Goal: Find specific page/section: Find specific page/section

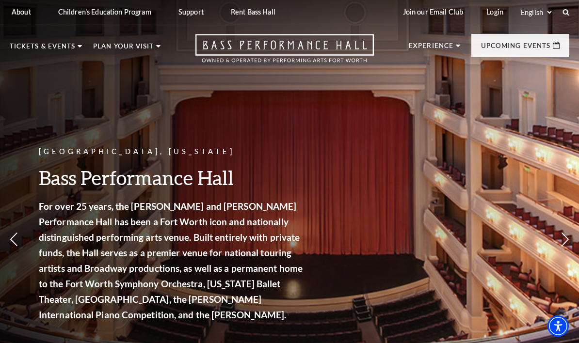
click at [336, 165] on div "Fort Worth, Texas Bass Performance Hall For over 25 years, the Nancy Lee and Pe…" at bounding box center [289, 208] width 579 height 437
click at [245, 154] on p "Fort Worth, Texas" at bounding box center [172, 152] width 267 height 12
click at [326, 145] on div "Fort Worth, Texas Bass Performance Hall For over 25 years, the Nancy Lee and Pe…" at bounding box center [289, 208] width 579 height 437
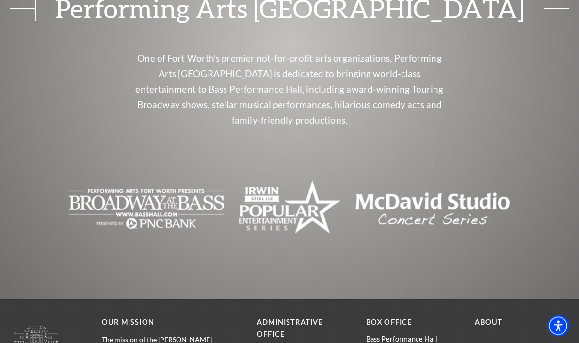
scroll to position [4151, 0]
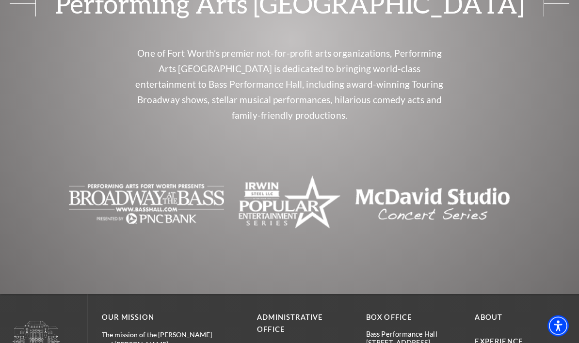
click at [495, 314] on link "About" at bounding box center [488, 318] width 28 height 8
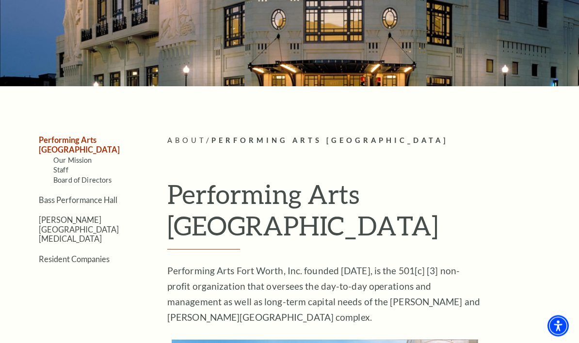
scroll to position [134, 0]
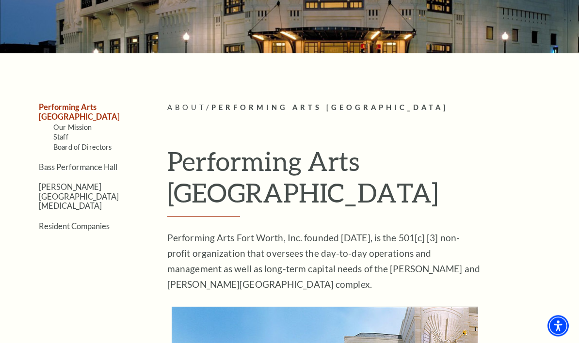
click at [99, 143] on link "Board of Directors" at bounding box center [82, 147] width 59 height 8
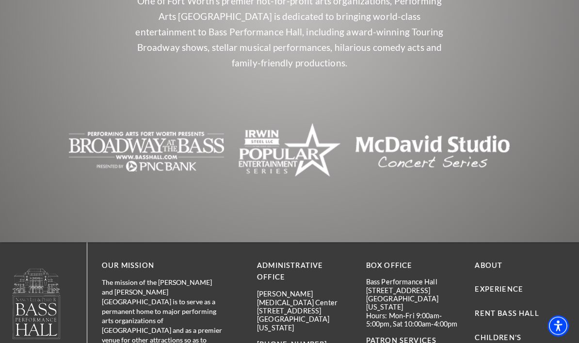
scroll to position [1030, 0]
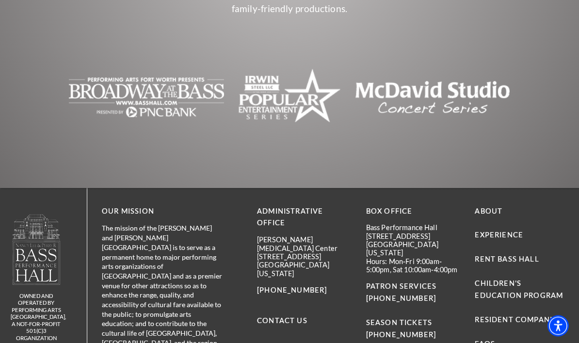
click at [492, 207] on link "About" at bounding box center [488, 211] width 28 height 8
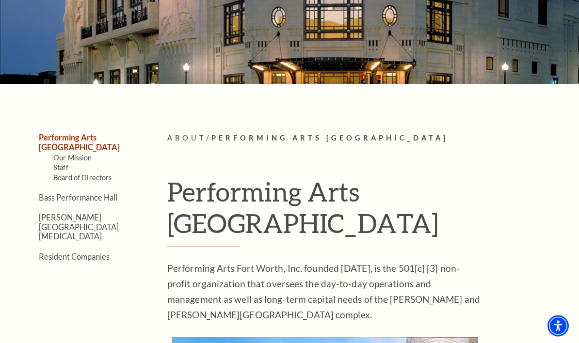
scroll to position [104, 0]
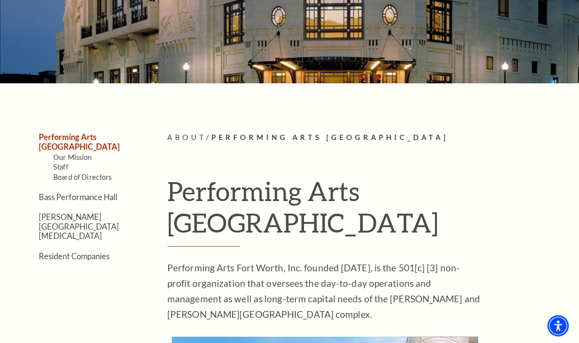
click at [67, 163] on link "Staff" at bounding box center [60, 167] width 15 height 8
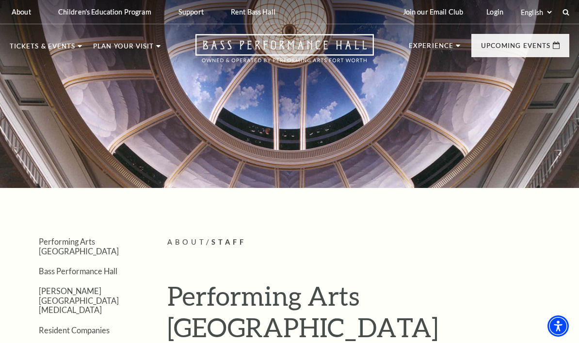
click at [71, 286] on link "[PERSON_NAME][GEOGRAPHIC_DATA][MEDICAL_DATA]" at bounding box center [79, 300] width 80 height 28
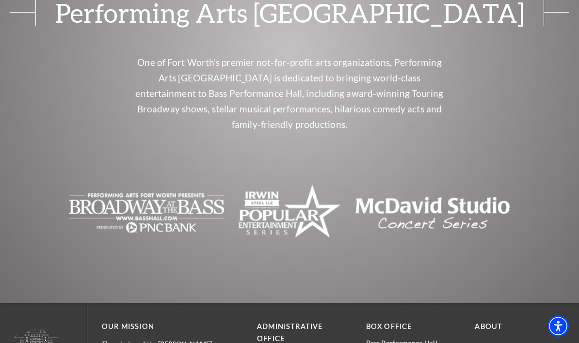
scroll to position [1608, 0]
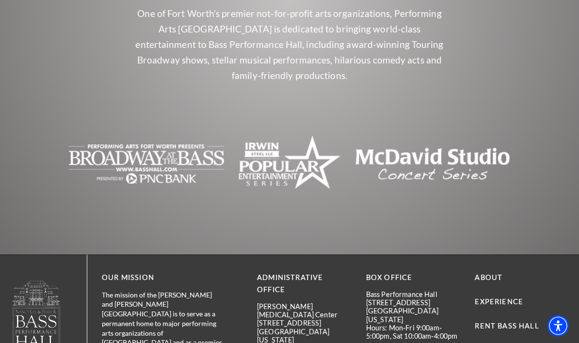
click at [270, 272] on div "Administrative Office [PERSON_NAME][GEOGRAPHIC_DATA][MEDICAL_DATA] [STREET_ADDR…" at bounding box center [304, 344] width 94 height 145
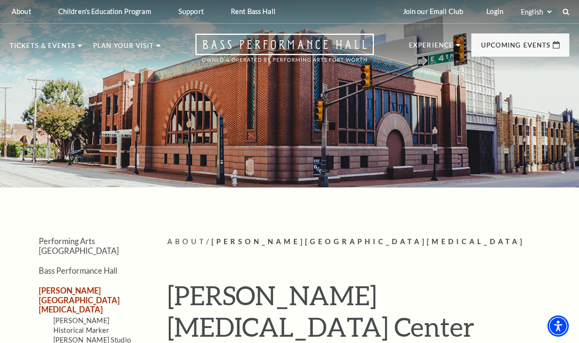
scroll to position [0, 0]
